Goal: Navigation & Orientation: Find specific page/section

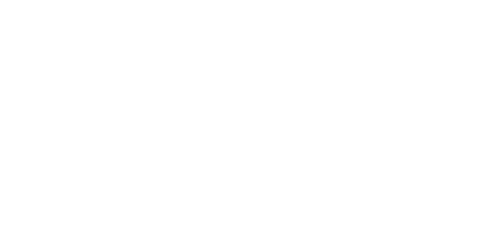
click at [486, 0] on html at bounding box center [243, 0] width 487 height 0
click at [329, 0] on html at bounding box center [243, 0] width 487 height 0
